Goal: Information Seeking & Learning: Learn about a topic

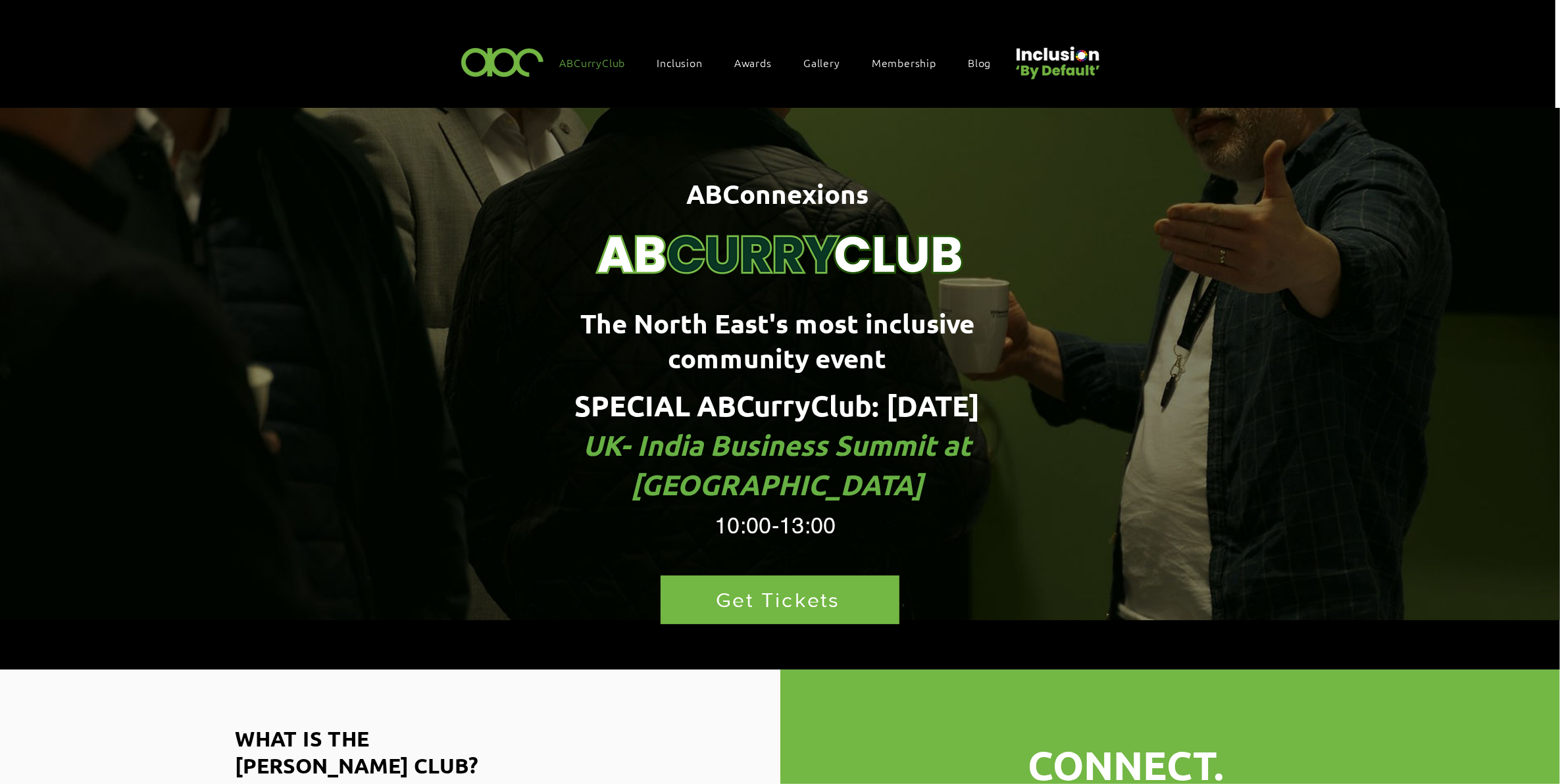
click at [584, 427] on span "UK- India Business Summit at ISS Airview" at bounding box center [778, 464] width 388 height 76
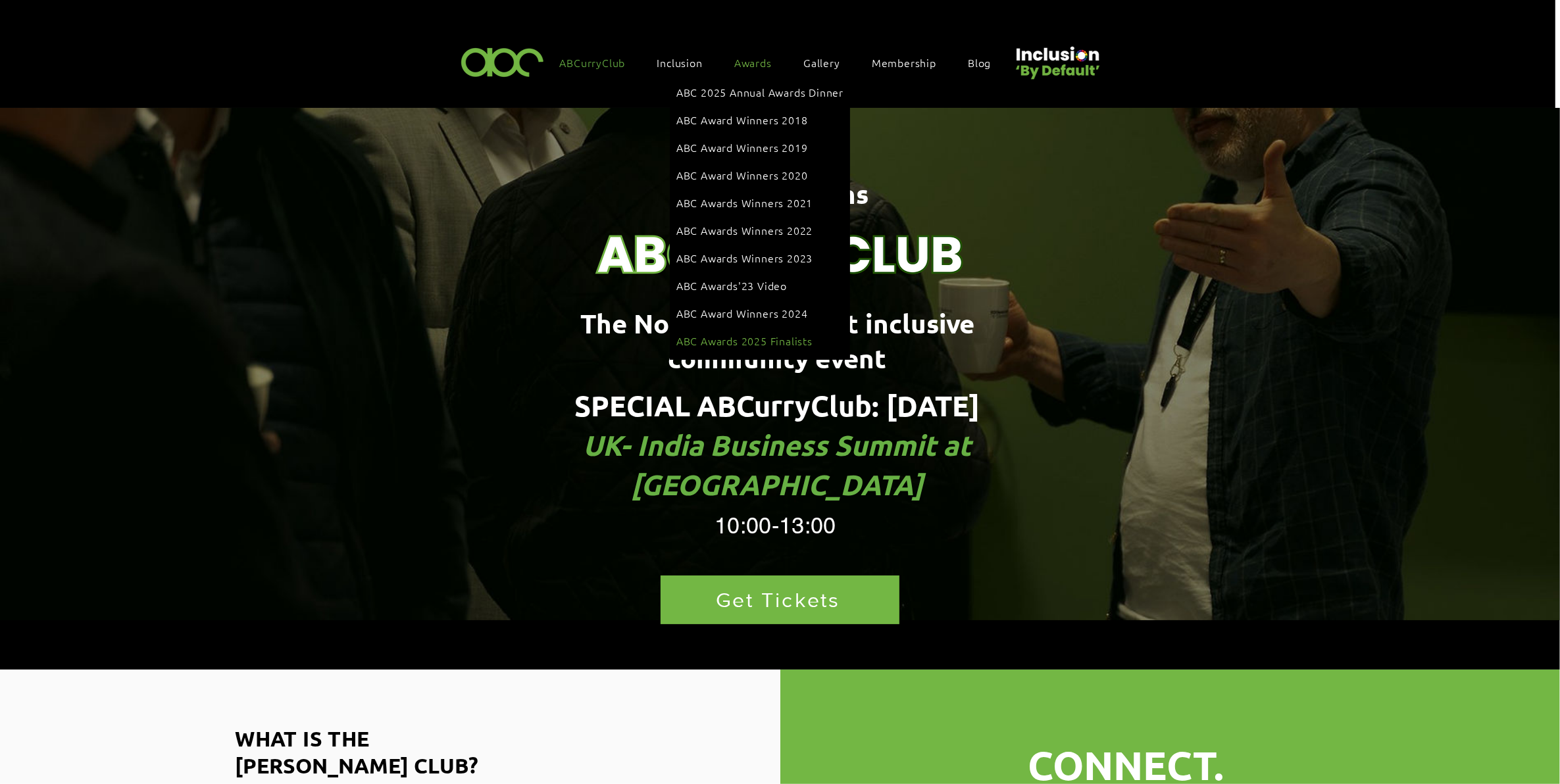
click at [746, 334] on span "ABC Awards 2025 Finalists" at bounding box center [744, 341] width 137 height 14
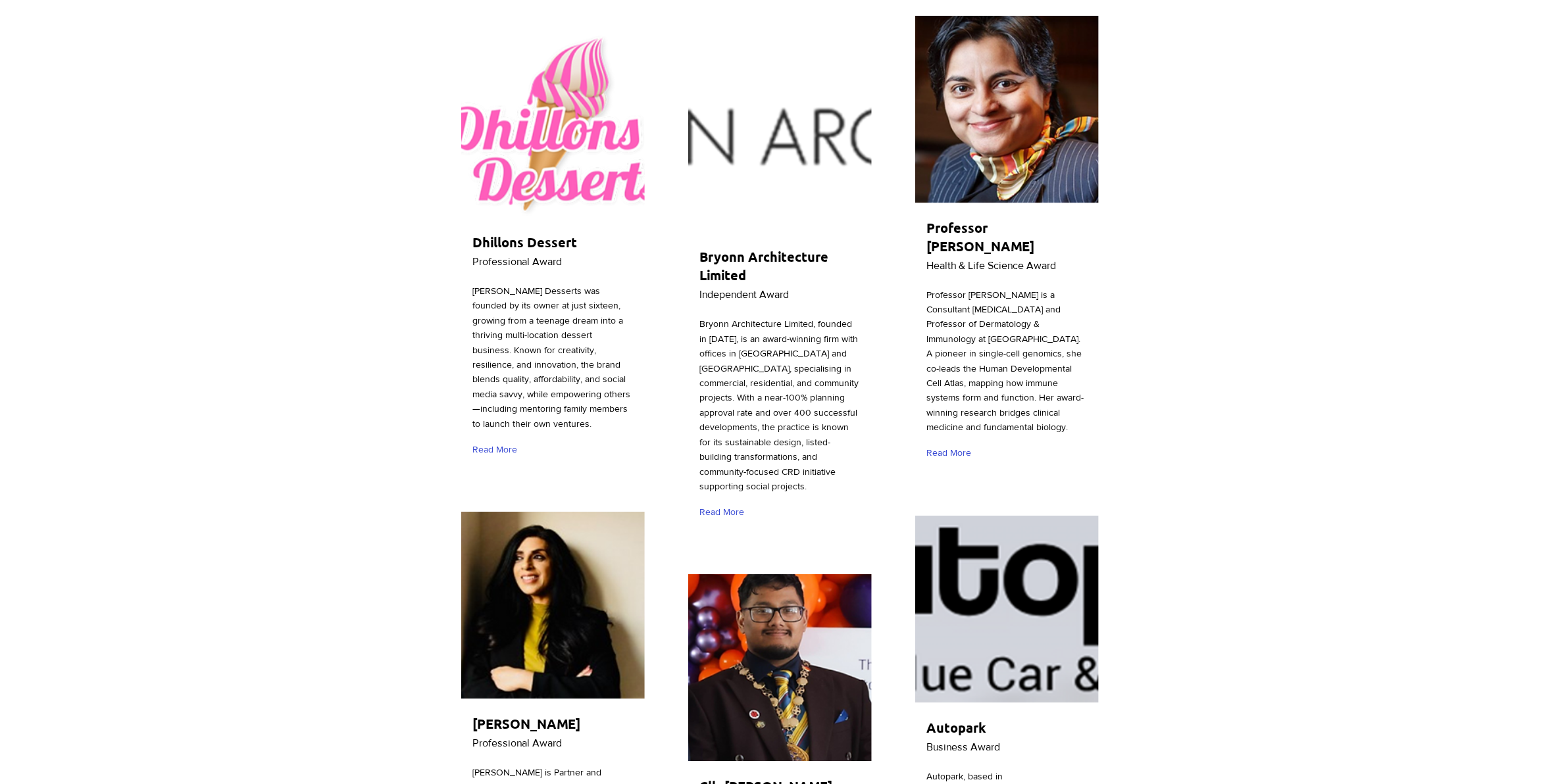
scroll to position [1767, 0]
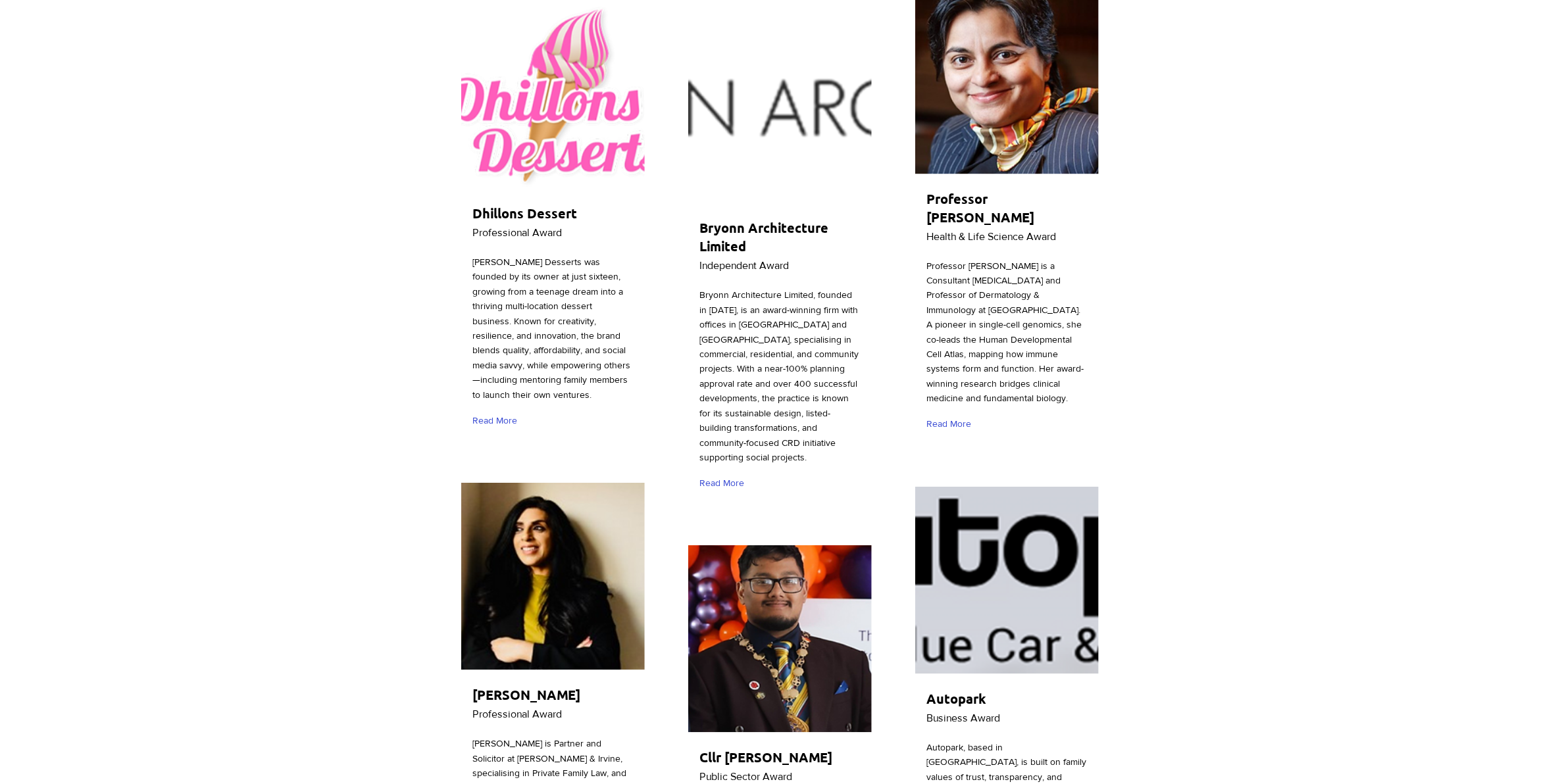
click at [1004, 487] on img "main content" at bounding box center [1007, 580] width 184 height 188
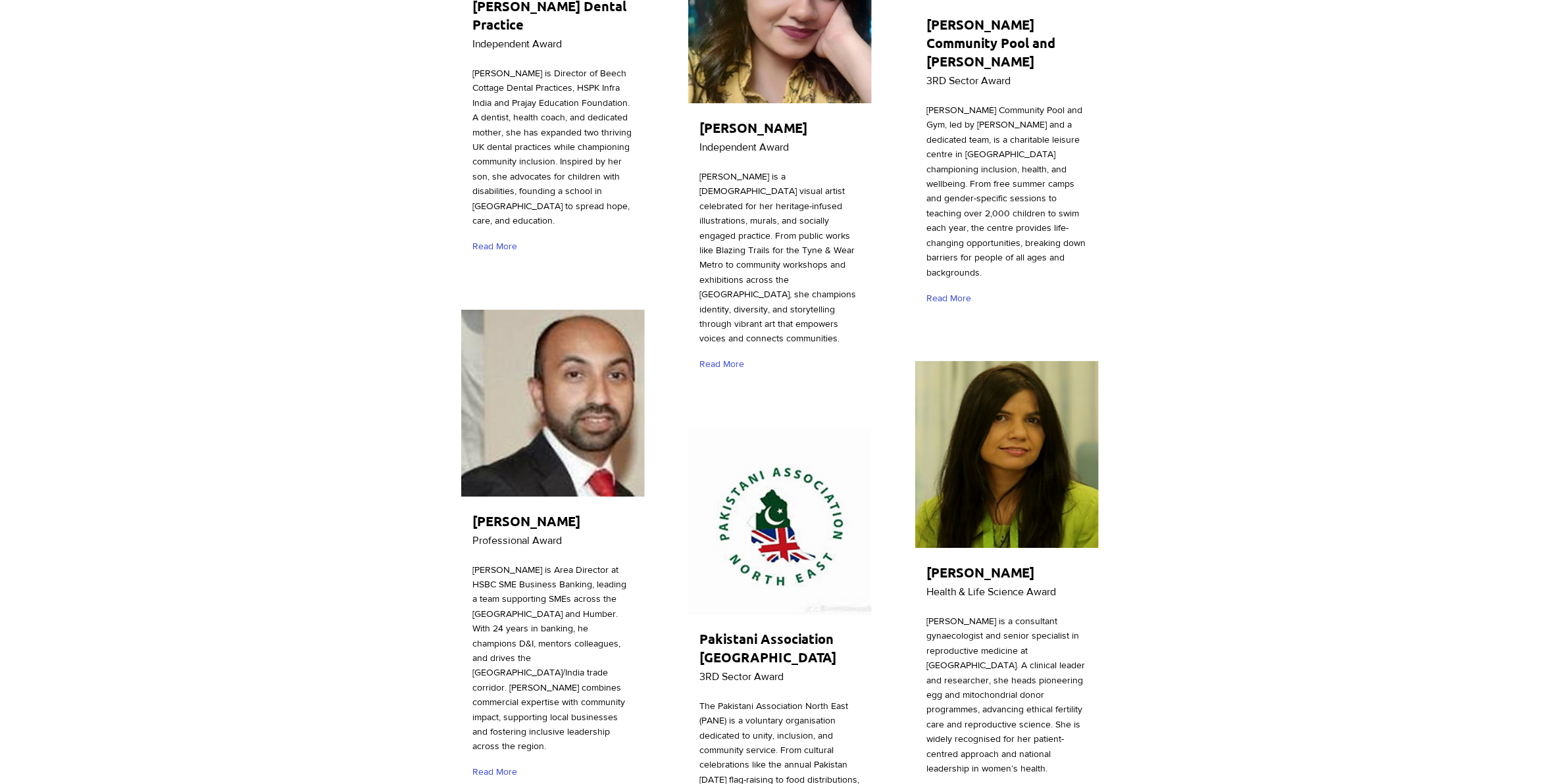
scroll to position [3207, 0]
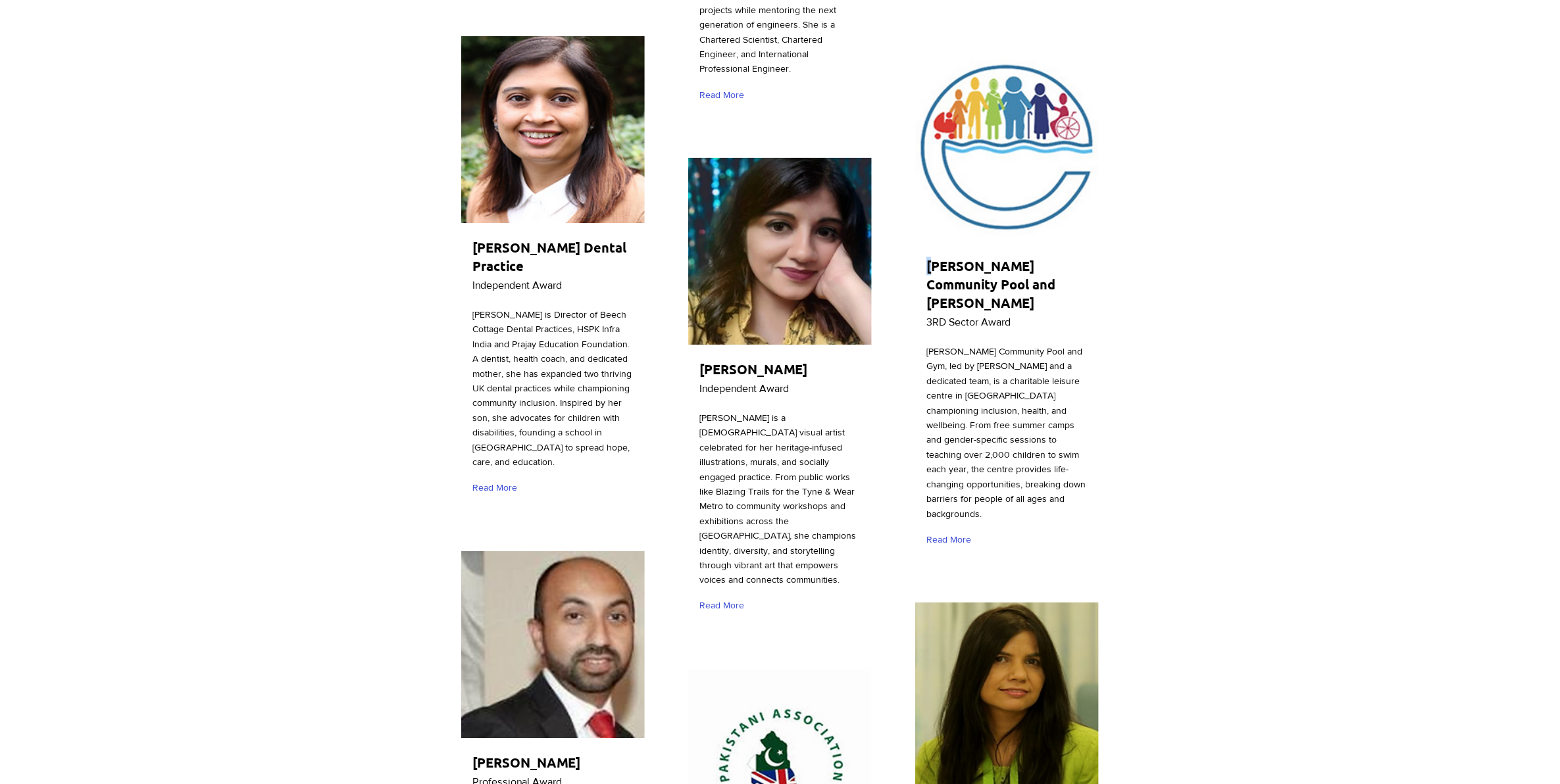
click at [930, 257] on span "[PERSON_NAME] Community Pool and [PERSON_NAME]" at bounding box center [990, 284] width 129 height 54
drag, startPoint x: 929, startPoint y: 188, endPoint x: 1080, endPoint y: 211, distance: 152.7
click at [1055, 257] on span "[PERSON_NAME] Community Pool and [PERSON_NAME]" at bounding box center [990, 284] width 129 height 54
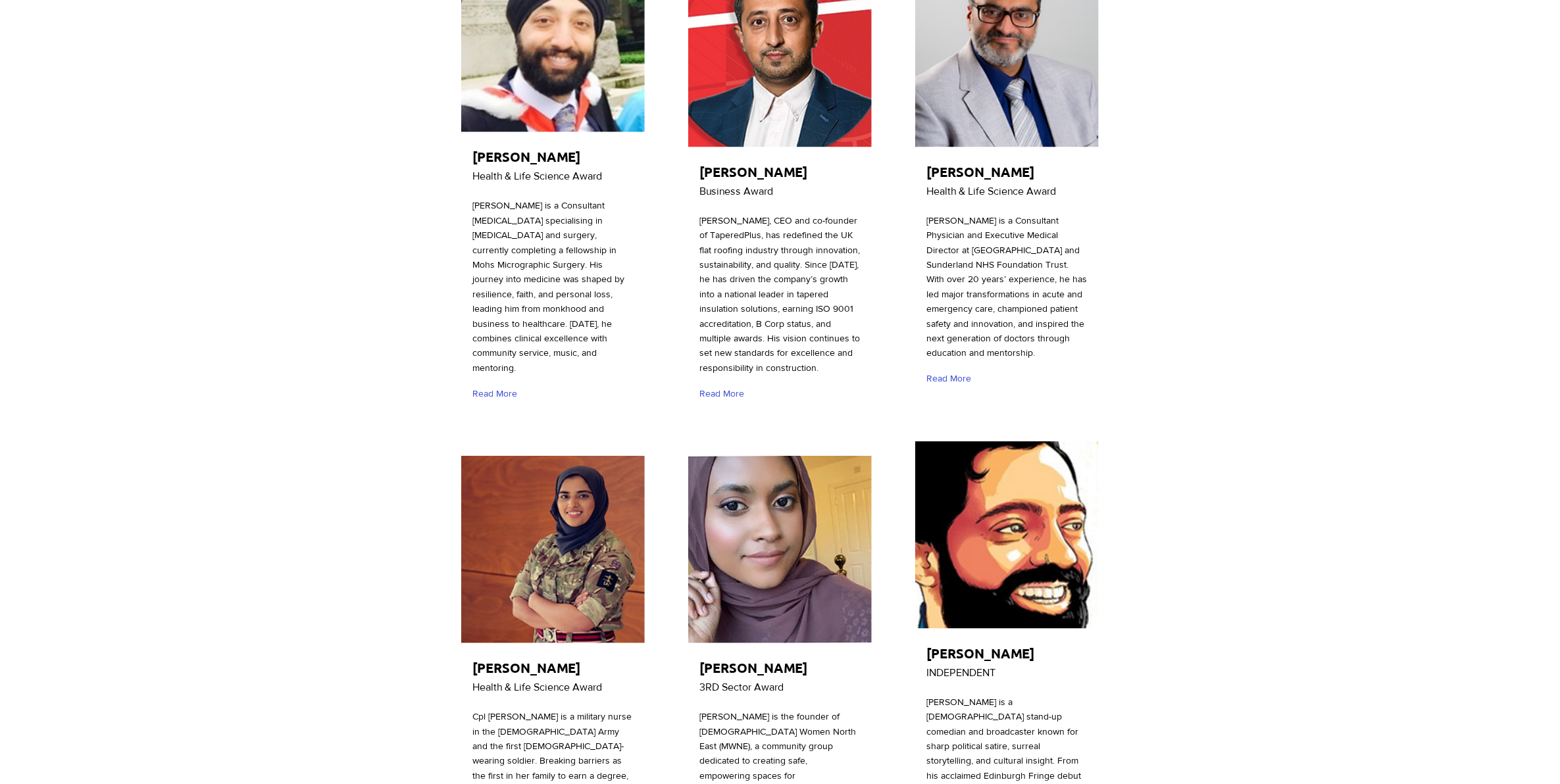
scroll to position [822, 0]
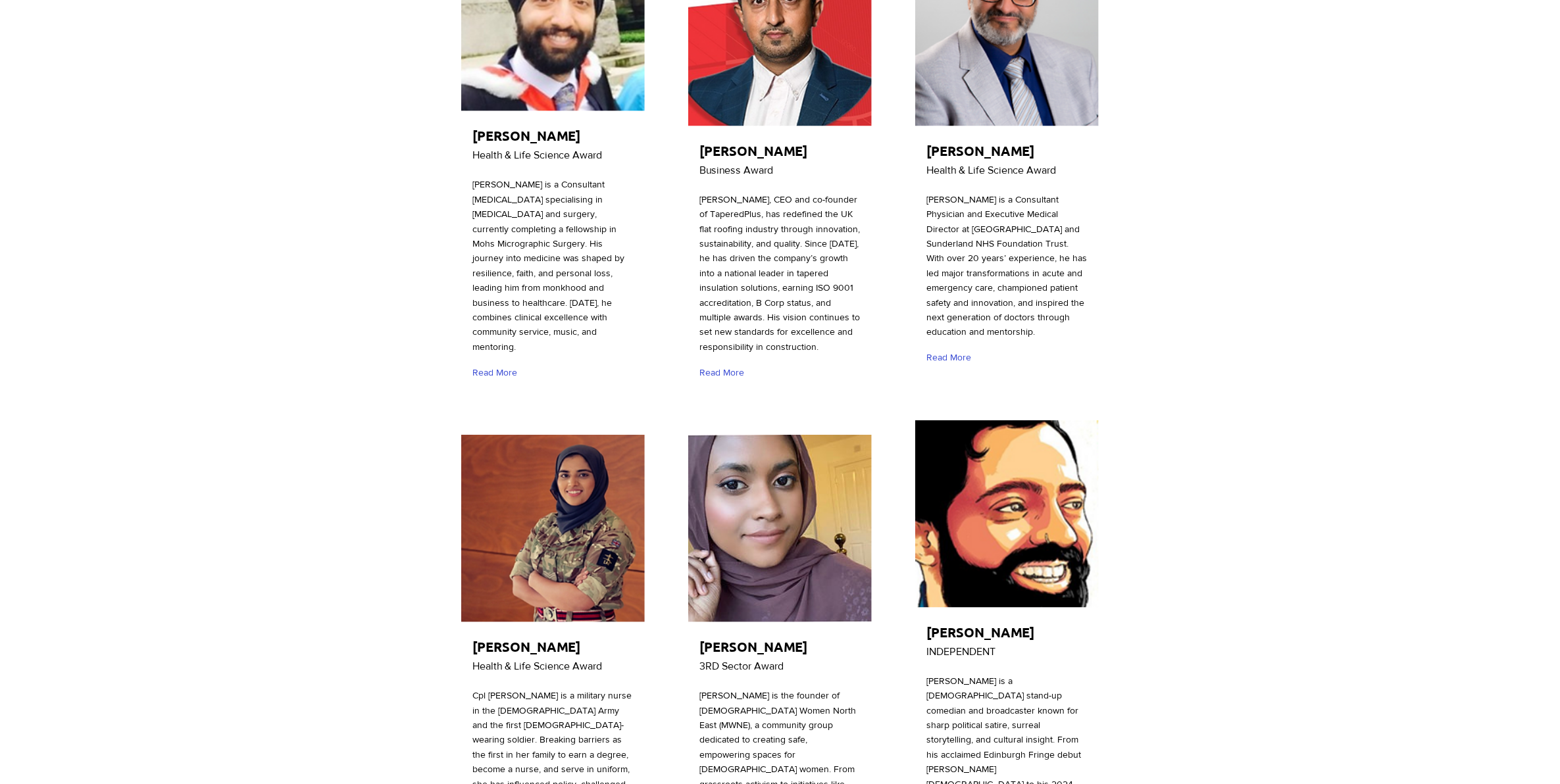
click at [787, 463] on img "main content" at bounding box center [780, 529] width 184 height 188
click at [750, 480] on img "main content" at bounding box center [780, 529] width 184 height 188
drag, startPoint x: 750, startPoint y: 480, endPoint x: 693, endPoint y: 541, distance: 83.5
click at [693, 541] on img "main content" at bounding box center [780, 529] width 184 height 188
drag, startPoint x: 693, startPoint y: 541, endPoint x: 788, endPoint y: 584, distance: 104.3
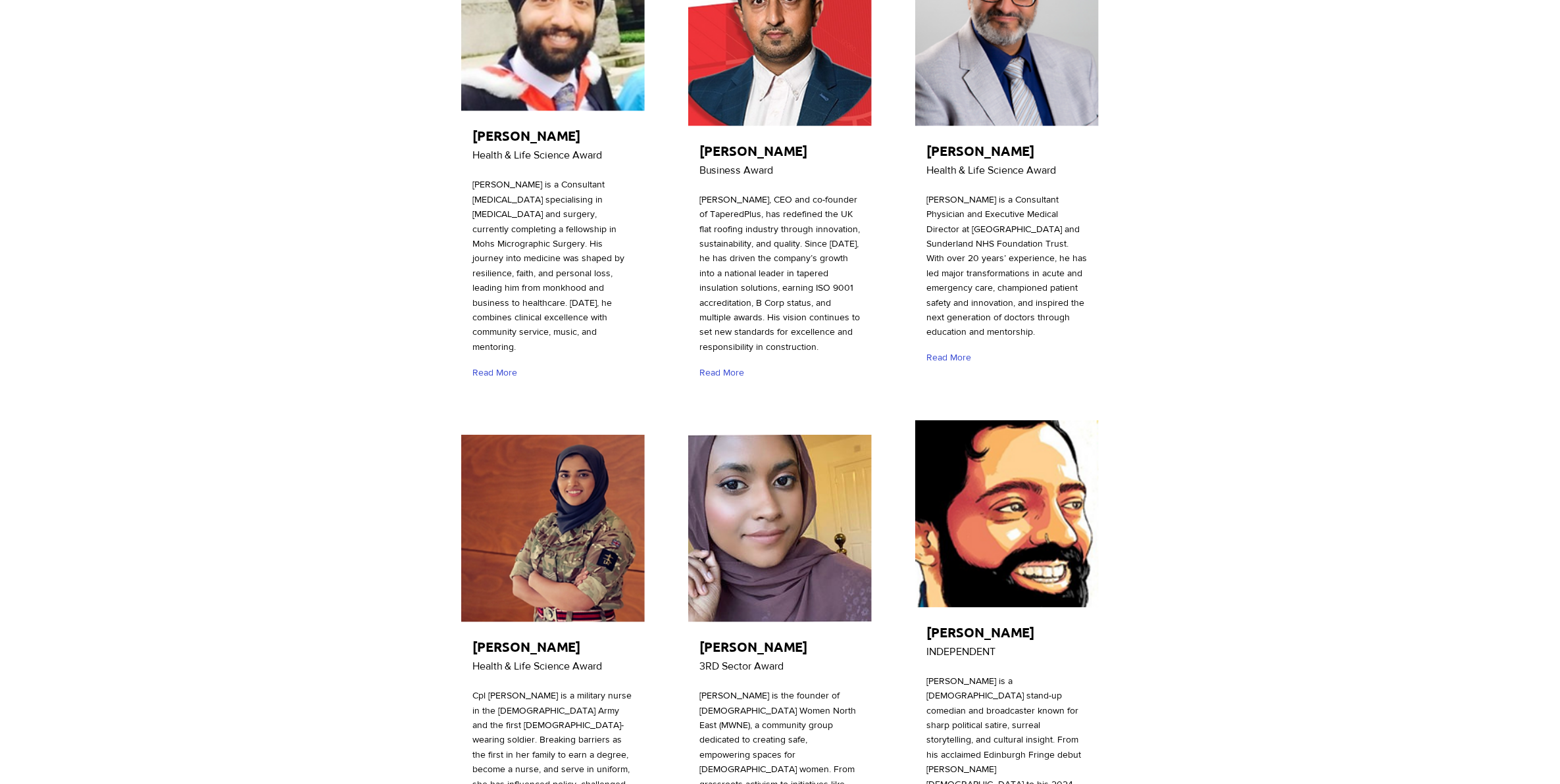
click at [788, 584] on img "main content" at bounding box center [780, 529] width 184 height 188
click at [738, 481] on img "main content" at bounding box center [780, 529] width 184 height 188
click at [747, 658] on p "3RD Sector Award" at bounding box center [785, 666] width 171 height 17
click at [751, 638] on span "[PERSON_NAME]" at bounding box center [753, 646] width 108 height 17
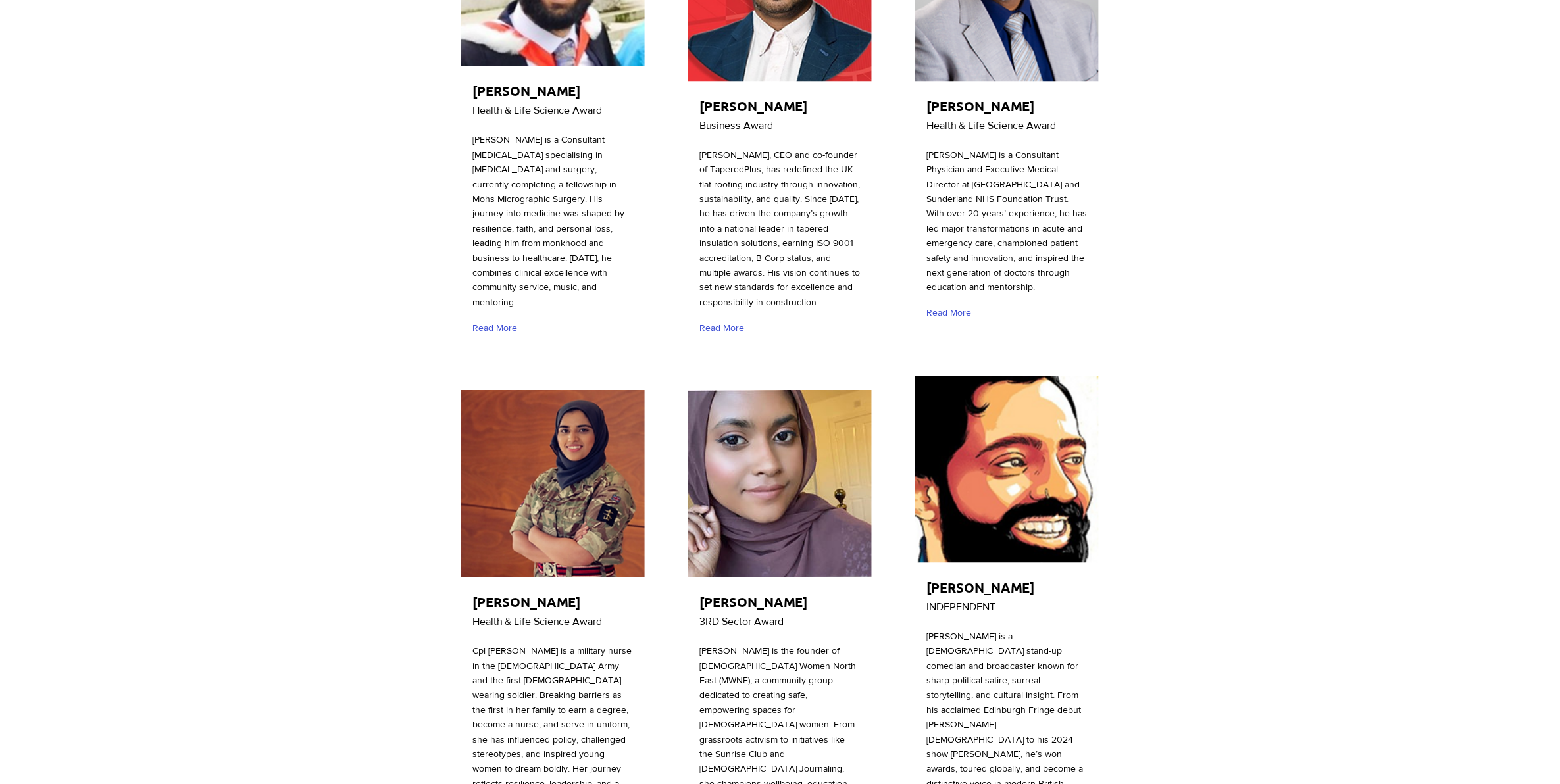
scroll to position [1069, 0]
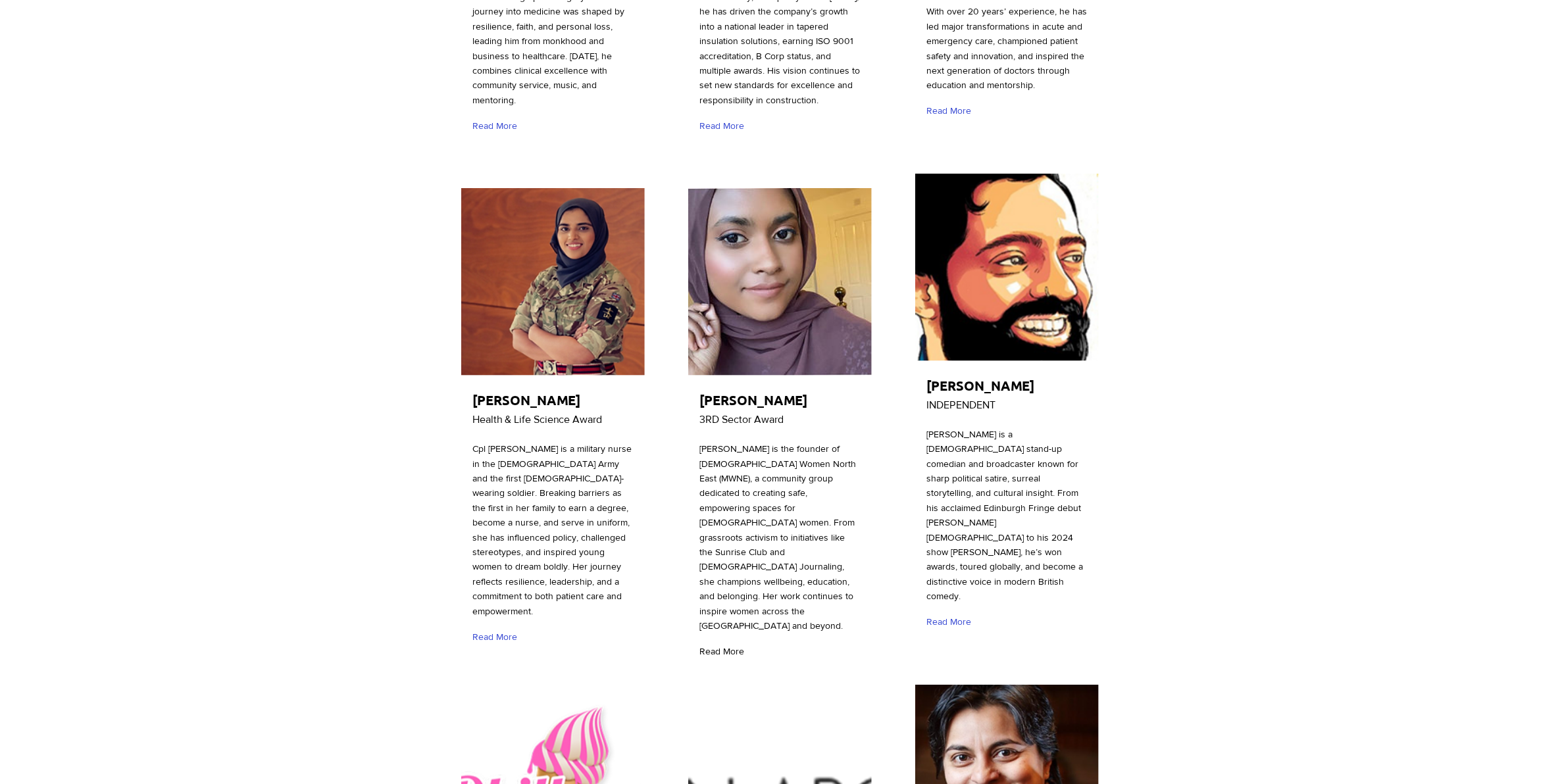
click at [725, 646] on span "Read More" at bounding box center [722, 652] width 45 height 13
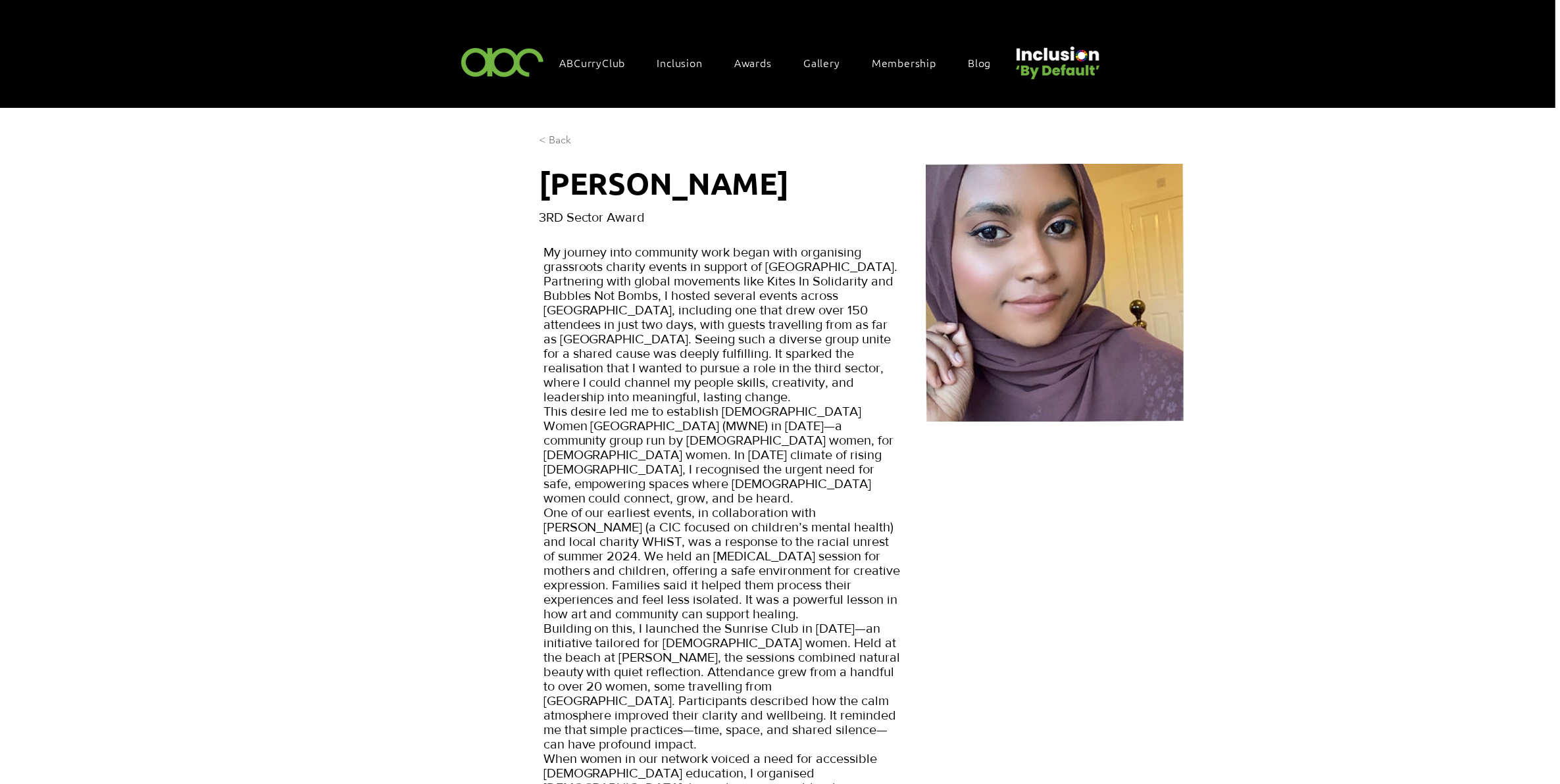
click at [561, 131] on link "< Back" at bounding box center [564, 140] width 52 height 19
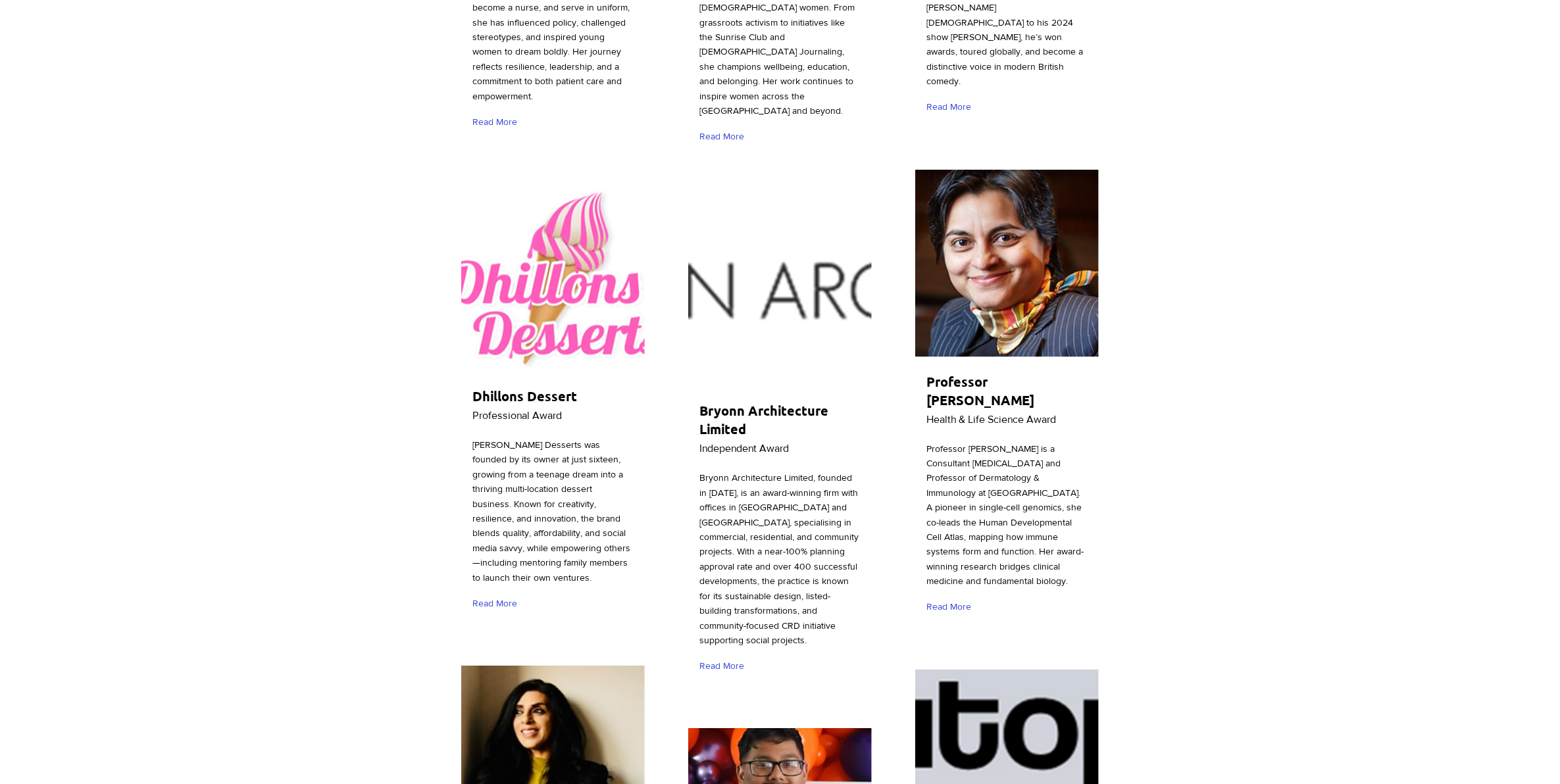
scroll to position [1625, 0]
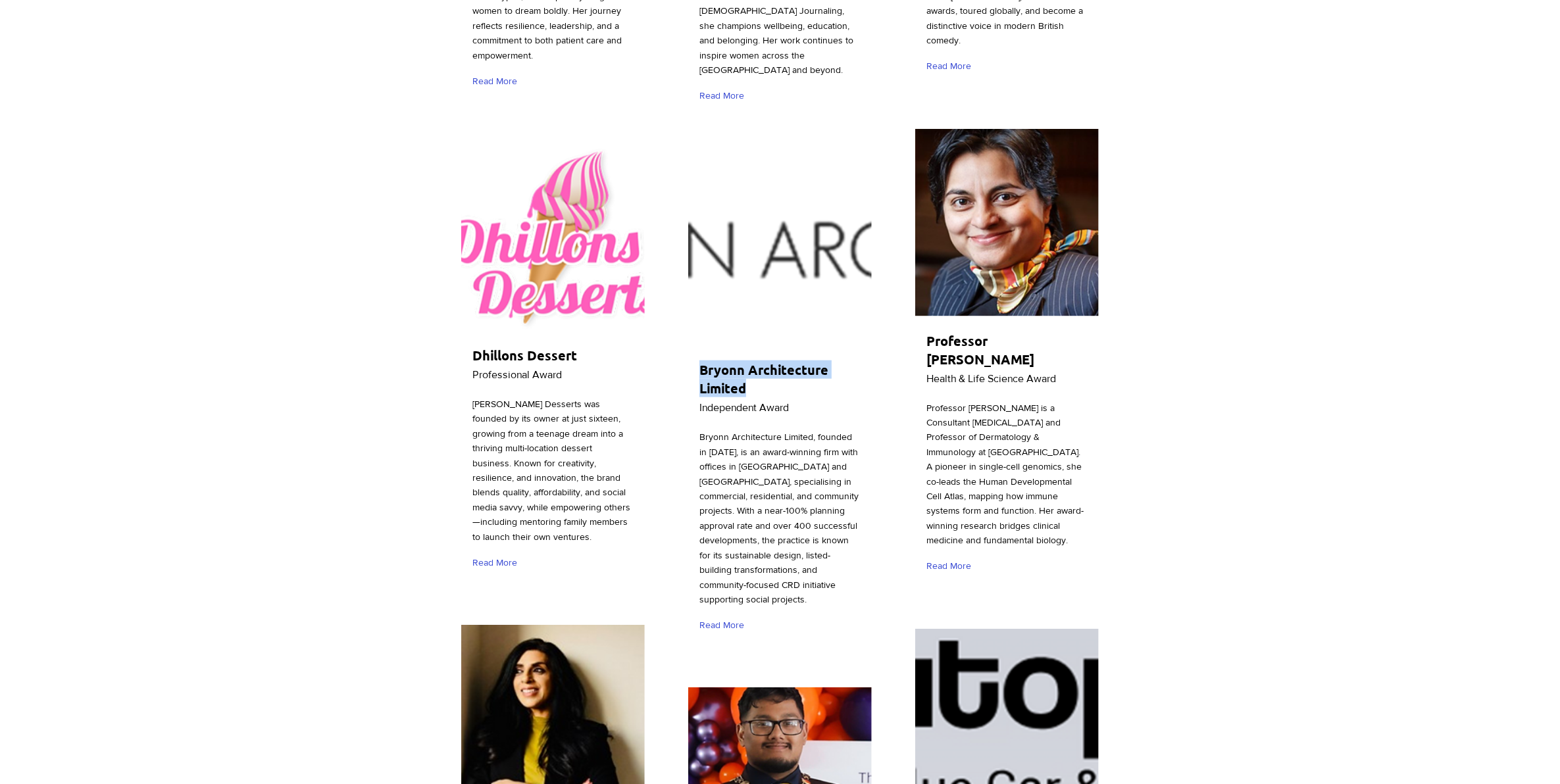
drag, startPoint x: 751, startPoint y: 304, endPoint x: 694, endPoint y: 297, distance: 57.4
click at [694, 297] on div "Bryonn Architecture Limited Independent Award Bryonn Architecture Limited, foun…" at bounding box center [780, 400] width 188 height 490
copy div "Bryonn Architecture Limited"
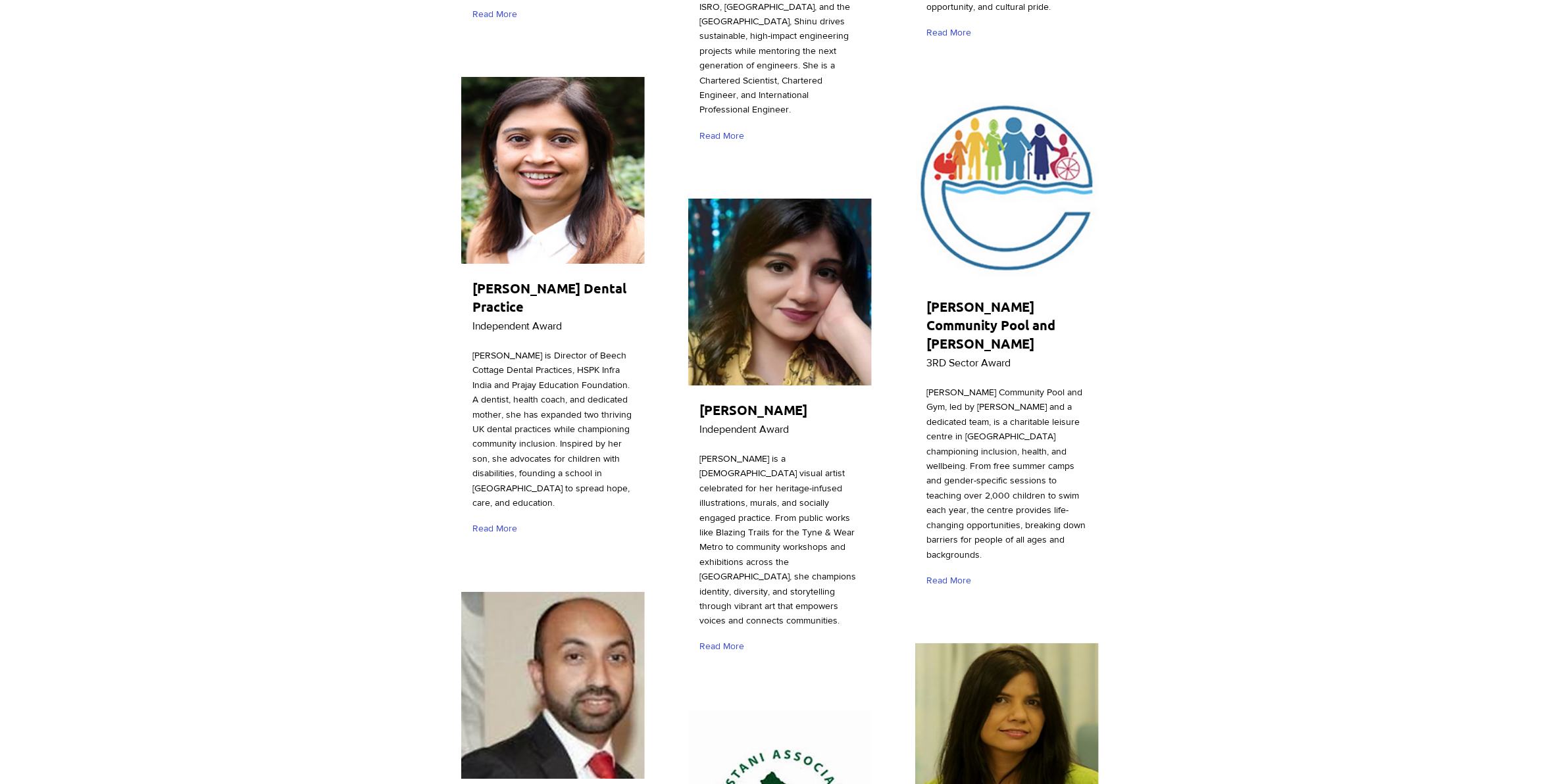
scroll to position [3188, 0]
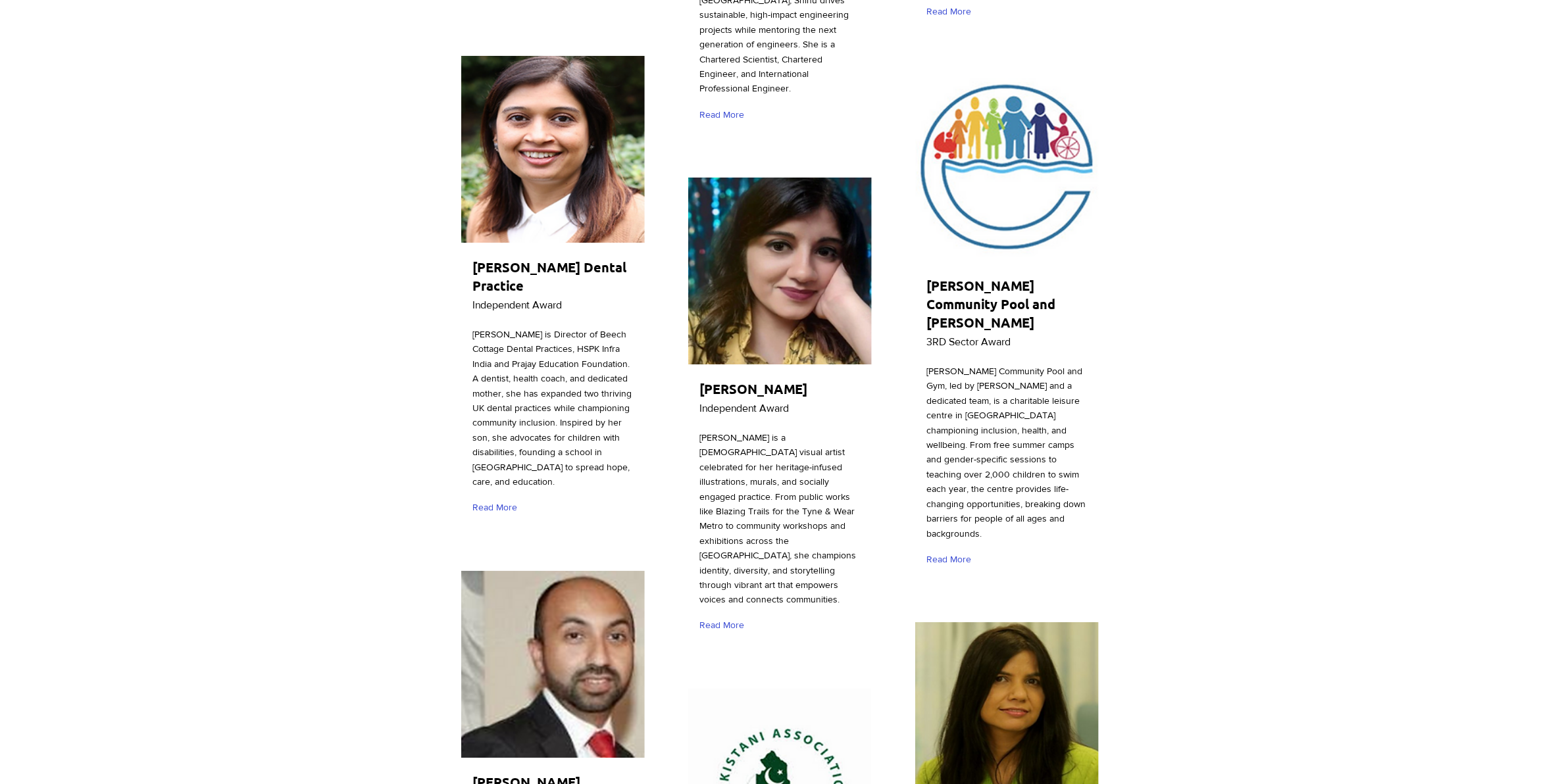
drag, startPoint x: 533, startPoint y: 229, endPoint x: 459, endPoint y: 201, distance: 79.1
click at [459, 201] on div "[PERSON_NAME] Dental Practice Independent Award [PERSON_NAME] is Director of Be…" at bounding box center [553, 290] width 188 height 475
copy div "[PERSON_NAME] Dental Practice"
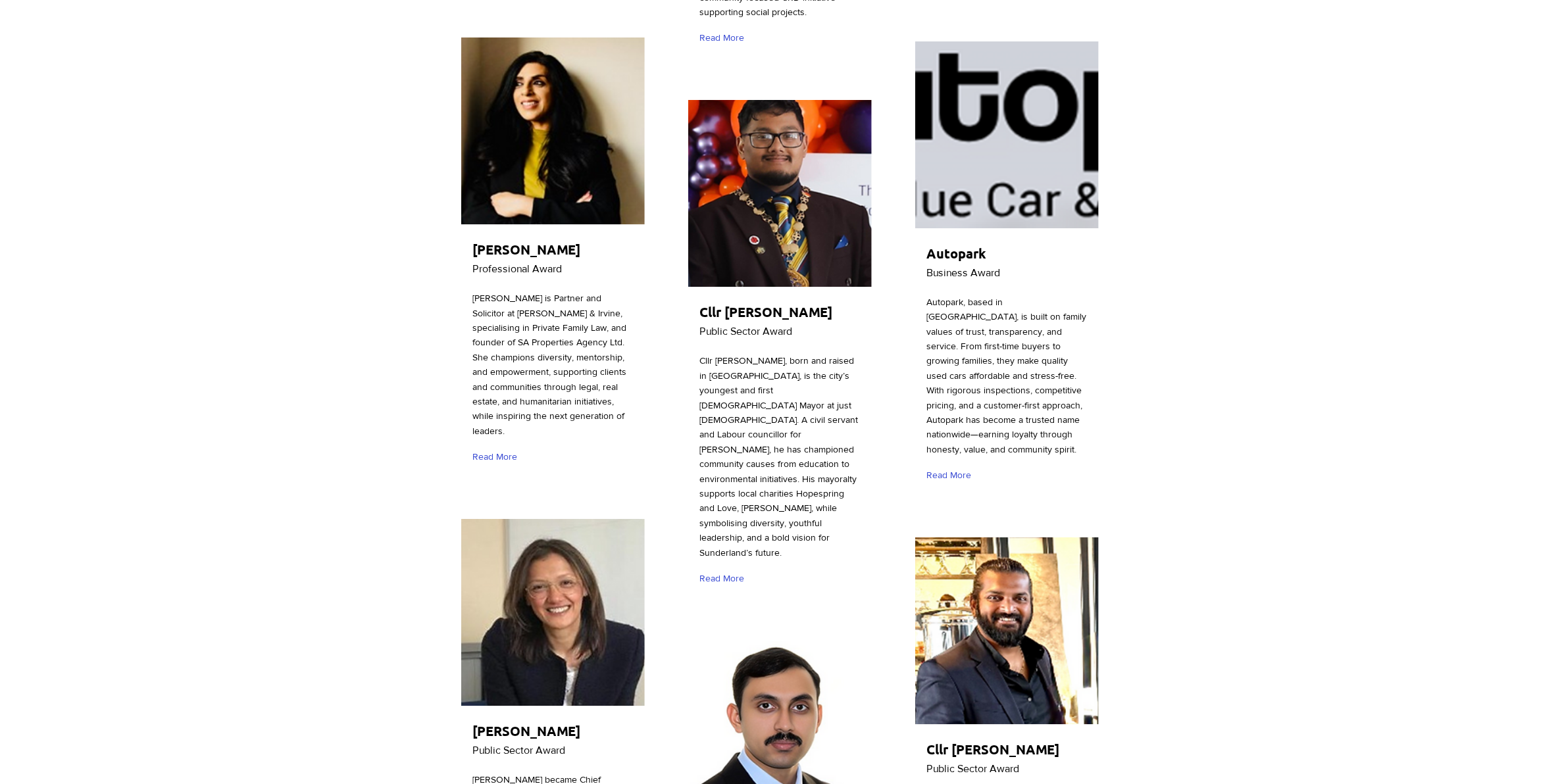
scroll to position [2212, 0]
